Goal: Feedback & Contribution: Submit feedback/report problem

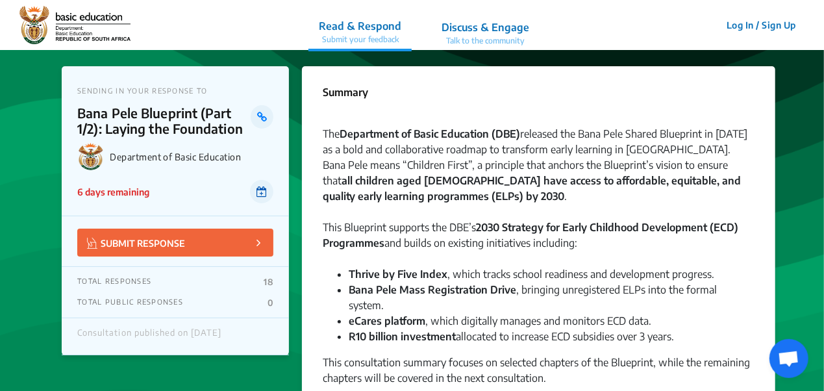
click at [264, 189] on icon at bounding box center [261, 191] width 10 height 10
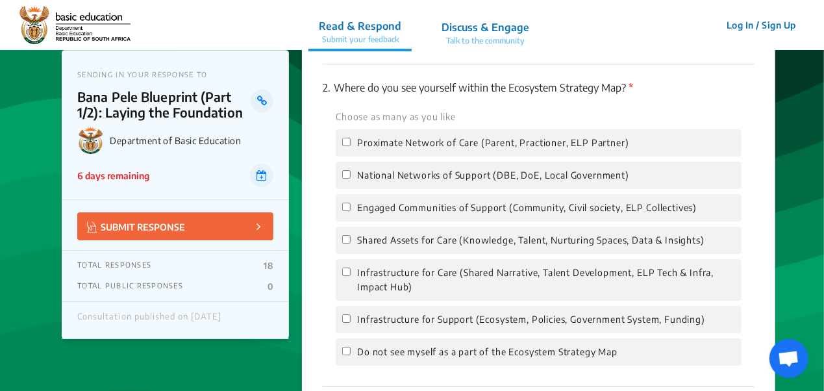
scroll to position [2092, 0]
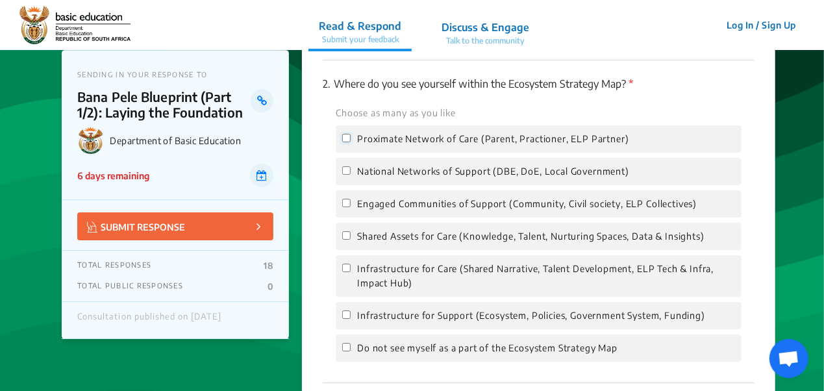
click at [343, 134] on input "Proximate Network of Care (Parent, Practioner, ELP Partner)" at bounding box center [346, 138] width 8 height 8
checkbox input "true"
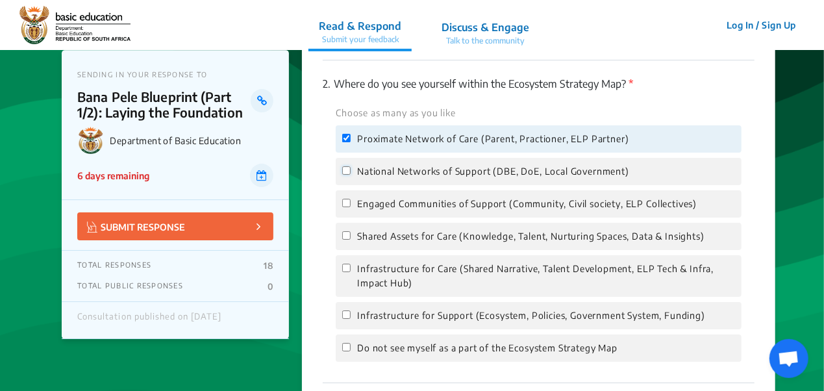
click at [345, 166] on input "National Networks of Support (DBE, DoE, Local Government)" at bounding box center [346, 170] width 8 height 8
checkbox input "true"
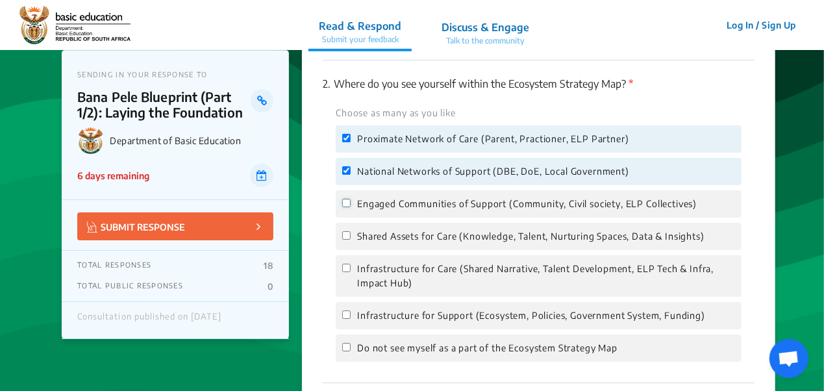
click at [348, 199] on input "Engaged Communities of Support (Community, Civil society, ELP Collectives)" at bounding box center [346, 203] width 8 height 8
checkbox input "true"
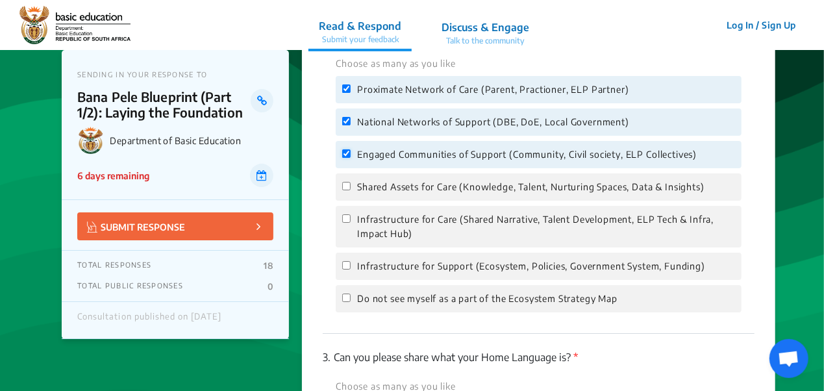
scroll to position [2166, 0]
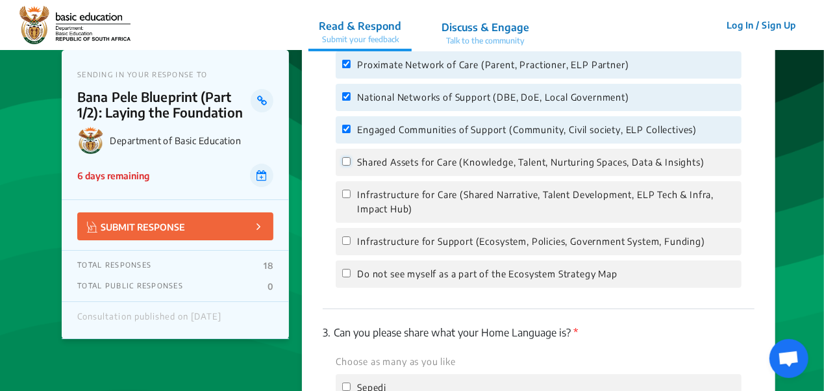
click at [345, 157] on input "Shared Assets for Care (Knowledge, Talent, Nurturing Spaces, Data & Insights)" at bounding box center [346, 161] width 8 height 8
checkbox input "true"
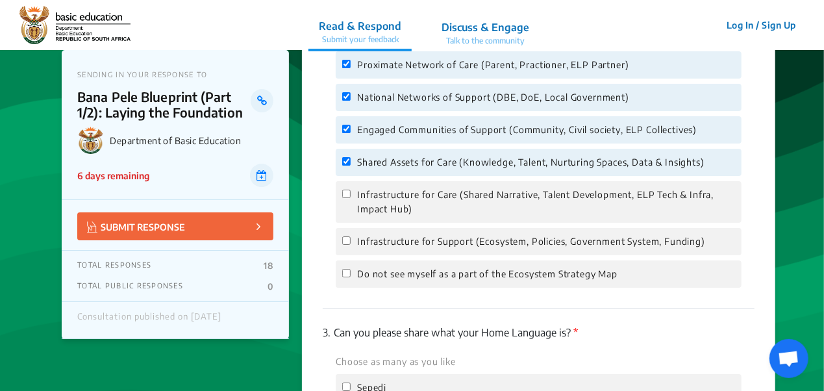
drag, startPoint x: 823, startPoint y: 253, endPoint x: 827, endPoint y: 282, distance: 28.8
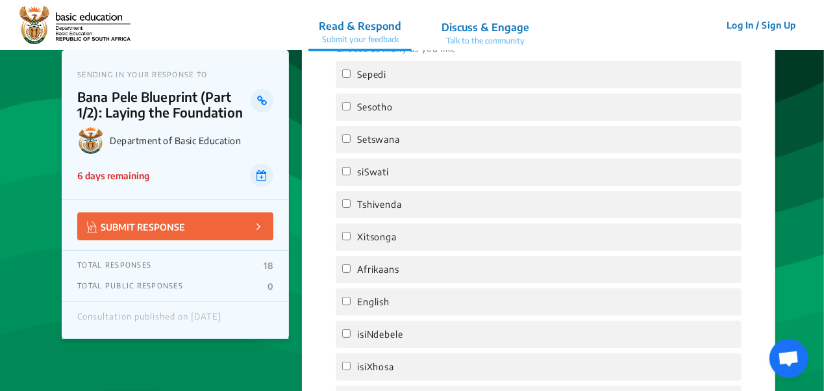
scroll to position [2525, 0]
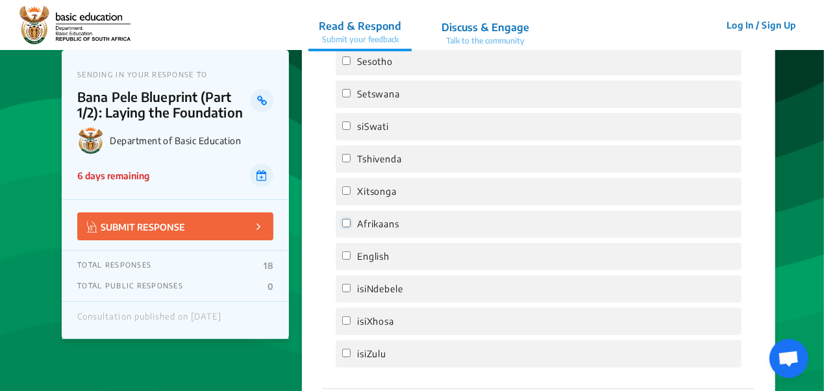
click at [349, 219] on input "Afrikaans" at bounding box center [346, 223] width 8 height 8
checkbox input "true"
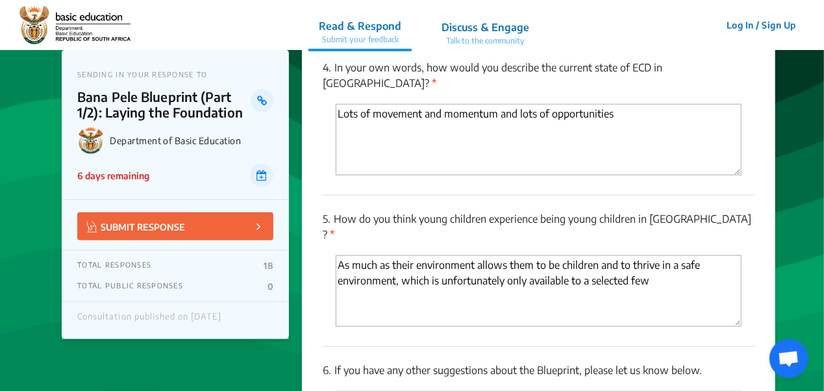
scroll to position [2874, 0]
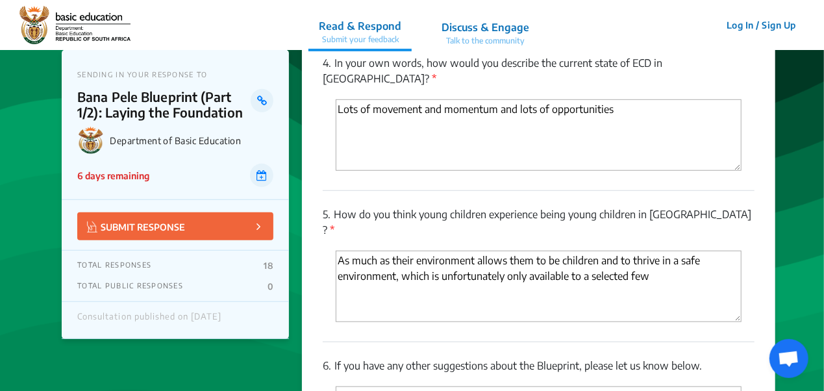
drag, startPoint x: 822, startPoint y: 312, endPoint x: 823, endPoint y: 321, distance: 9.1
